Goal: Use online tool/utility: Use online tool/utility

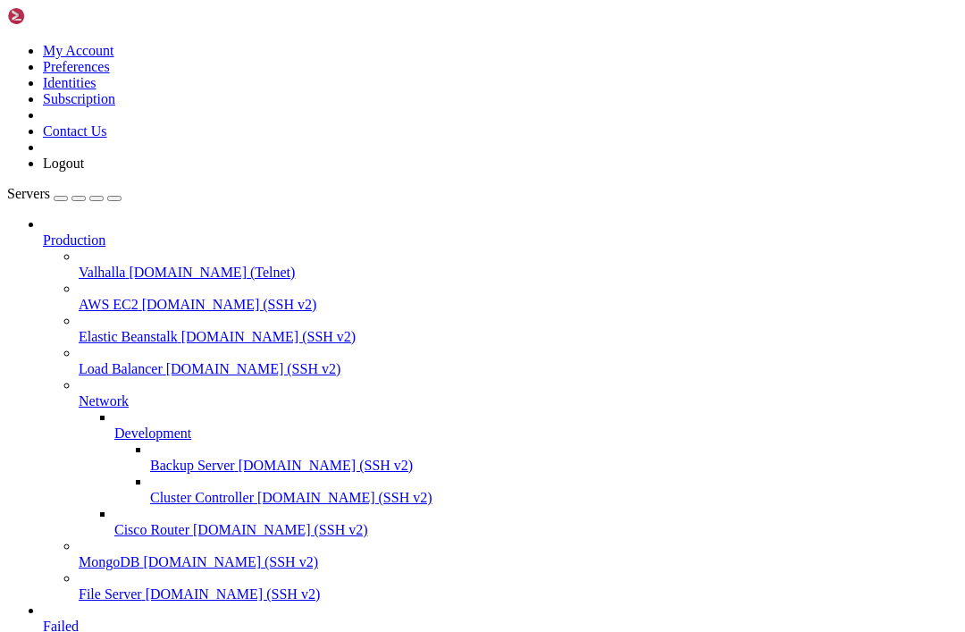
scroll to position [49, 0]
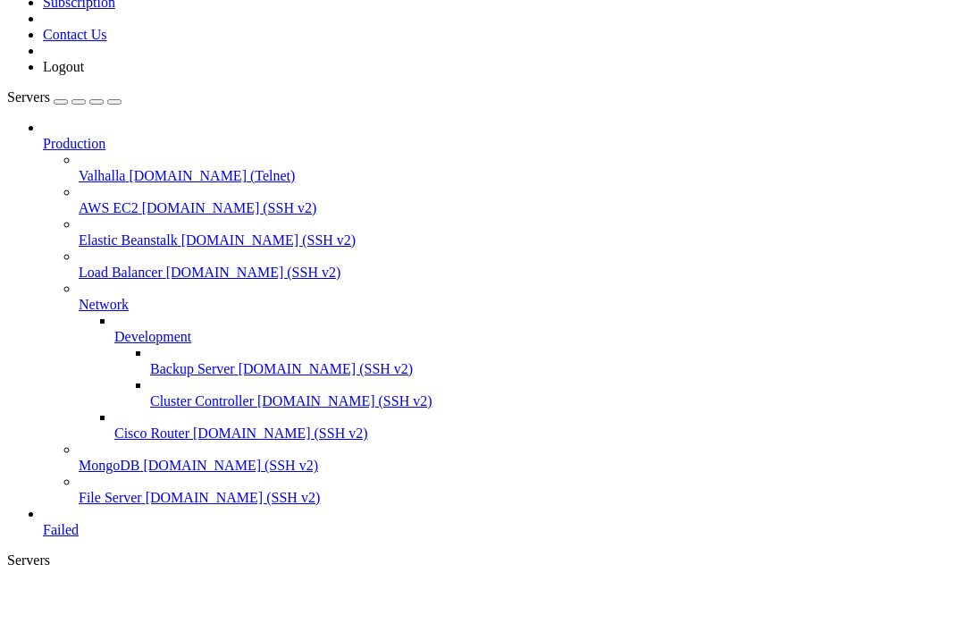
scroll to position [23741, 0]
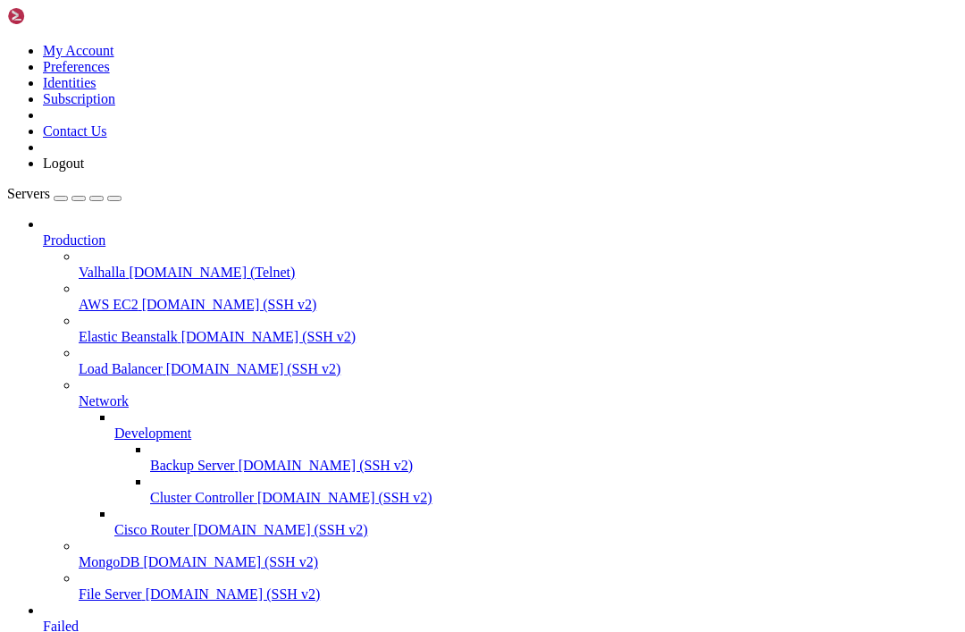
click at [80, 265] on span "Valhalla" at bounding box center [102, 272] width 46 height 15
